Goal: Task Accomplishment & Management: Manage account settings

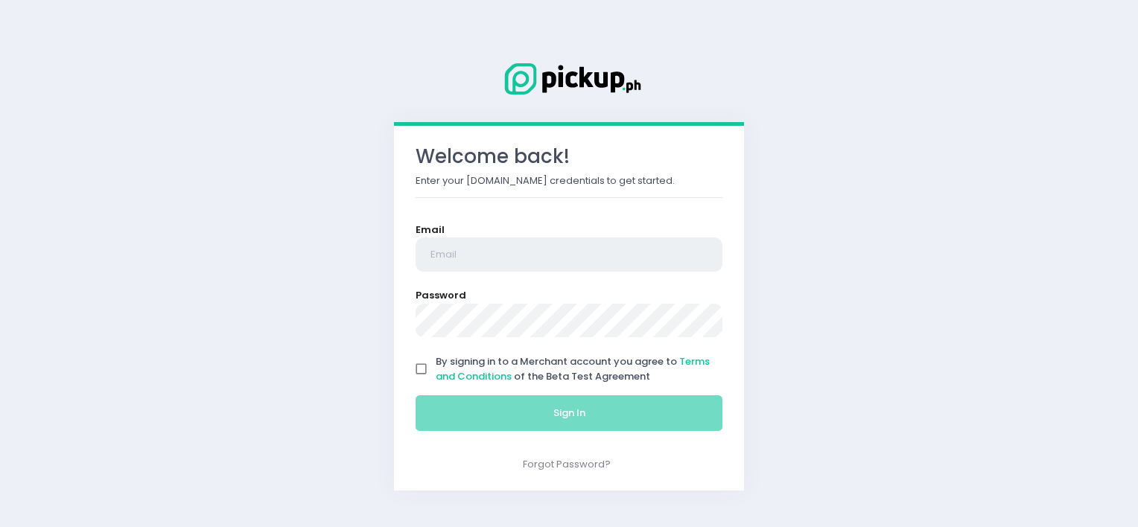
click at [480, 251] on input "email" at bounding box center [569, 255] width 307 height 34
type input "doctorarizalyn19@gmail.com"
click at [419, 370] on input "By signing in to a Merchant account you agree to Terms and Conditions of the Be…" at bounding box center [421, 369] width 28 height 28
checkbox input "true"
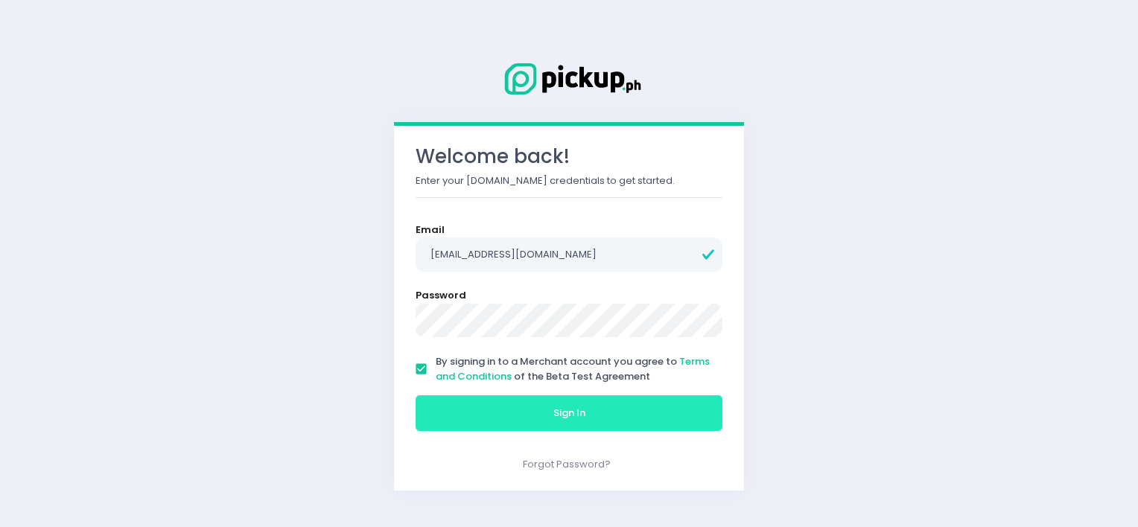
click at [532, 414] on button "Sign In" at bounding box center [569, 413] width 307 height 36
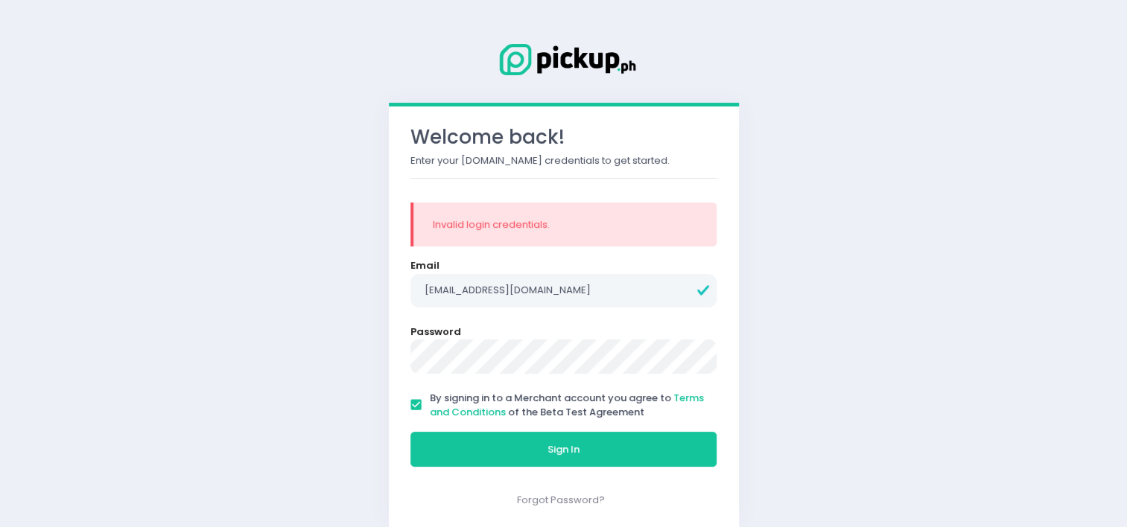
click at [497, 163] on p "Enter your [DOMAIN_NAME] credentials to get started." at bounding box center [563, 160] width 307 height 15
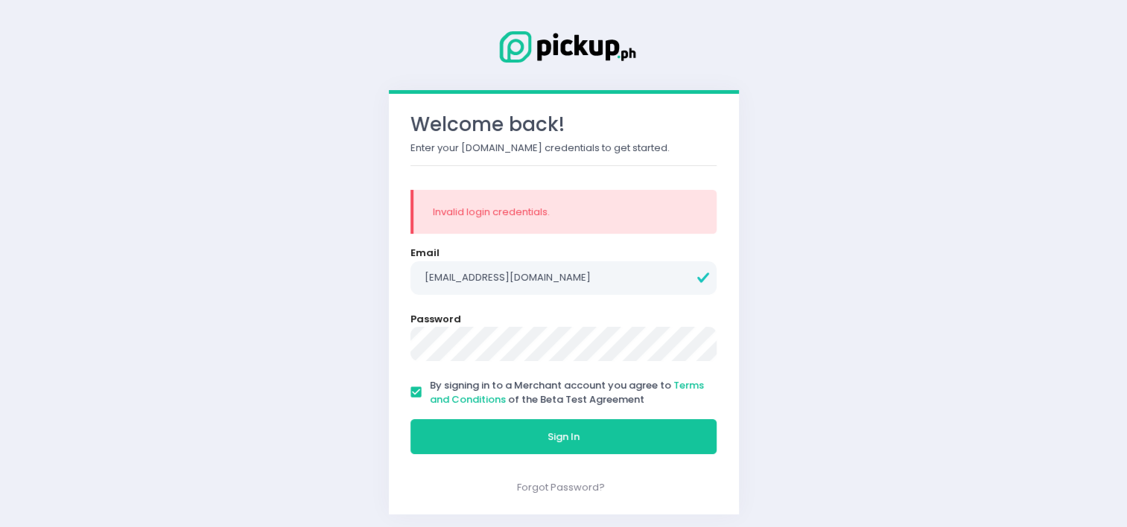
scroll to position [16, 0]
